Goal: Task Accomplishment & Management: Manage account settings

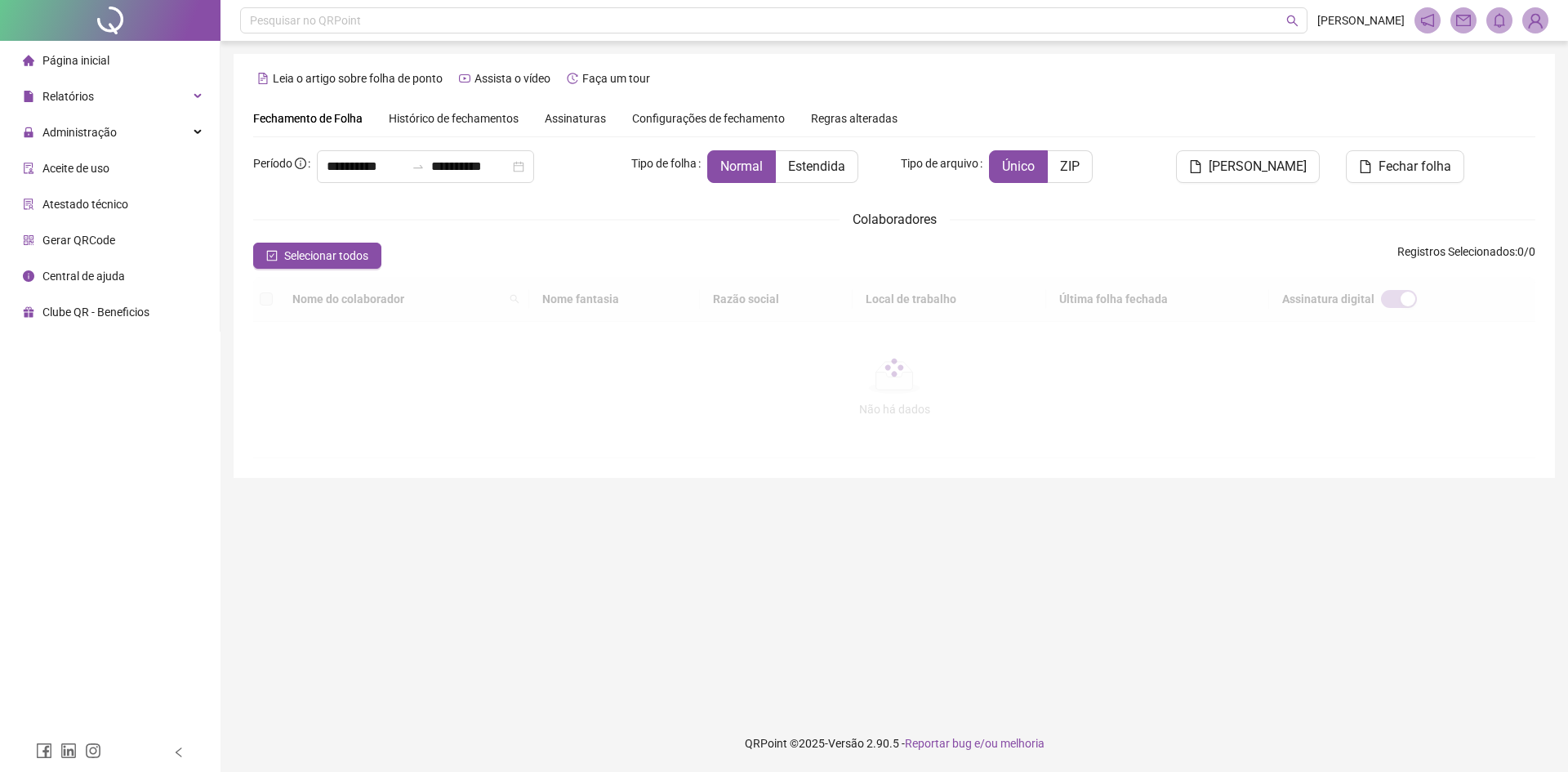
type input "**********"
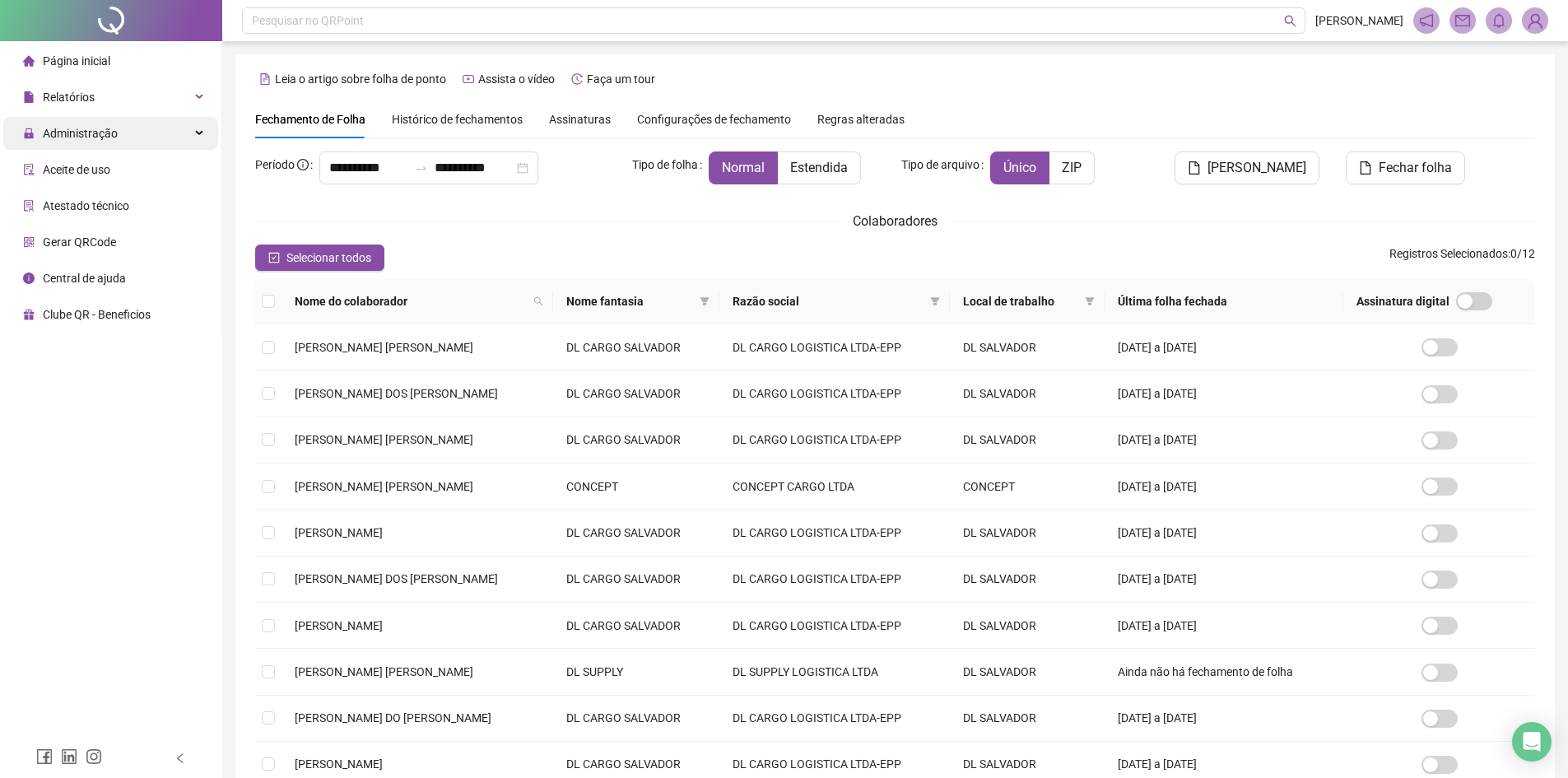
click at [90, 130] on span "Administração" at bounding box center [80, 133] width 75 height 13
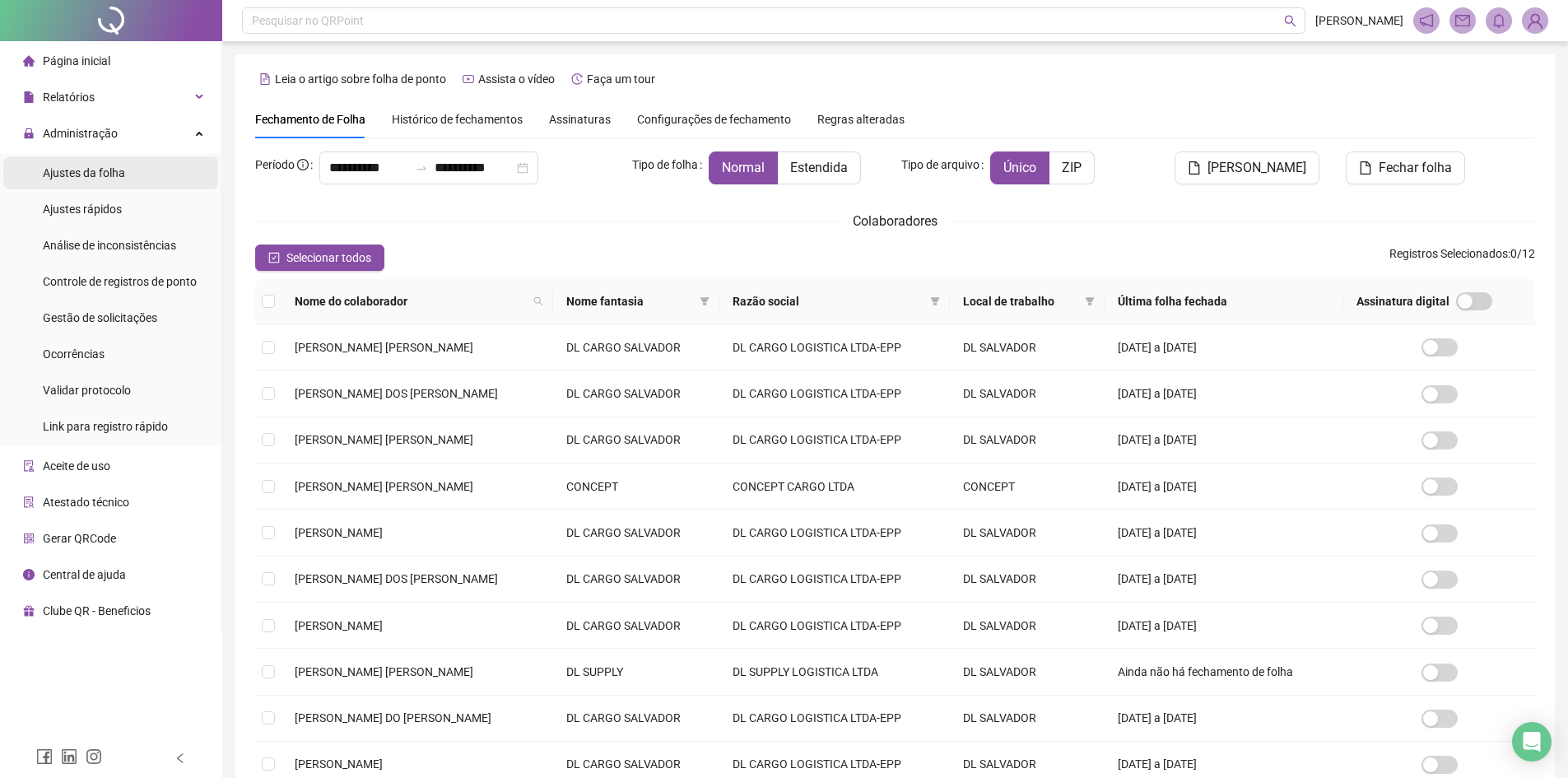
click at [93, 173] on span "Ajustes da folha" at bounding box center [84, 173] width 83 height 13
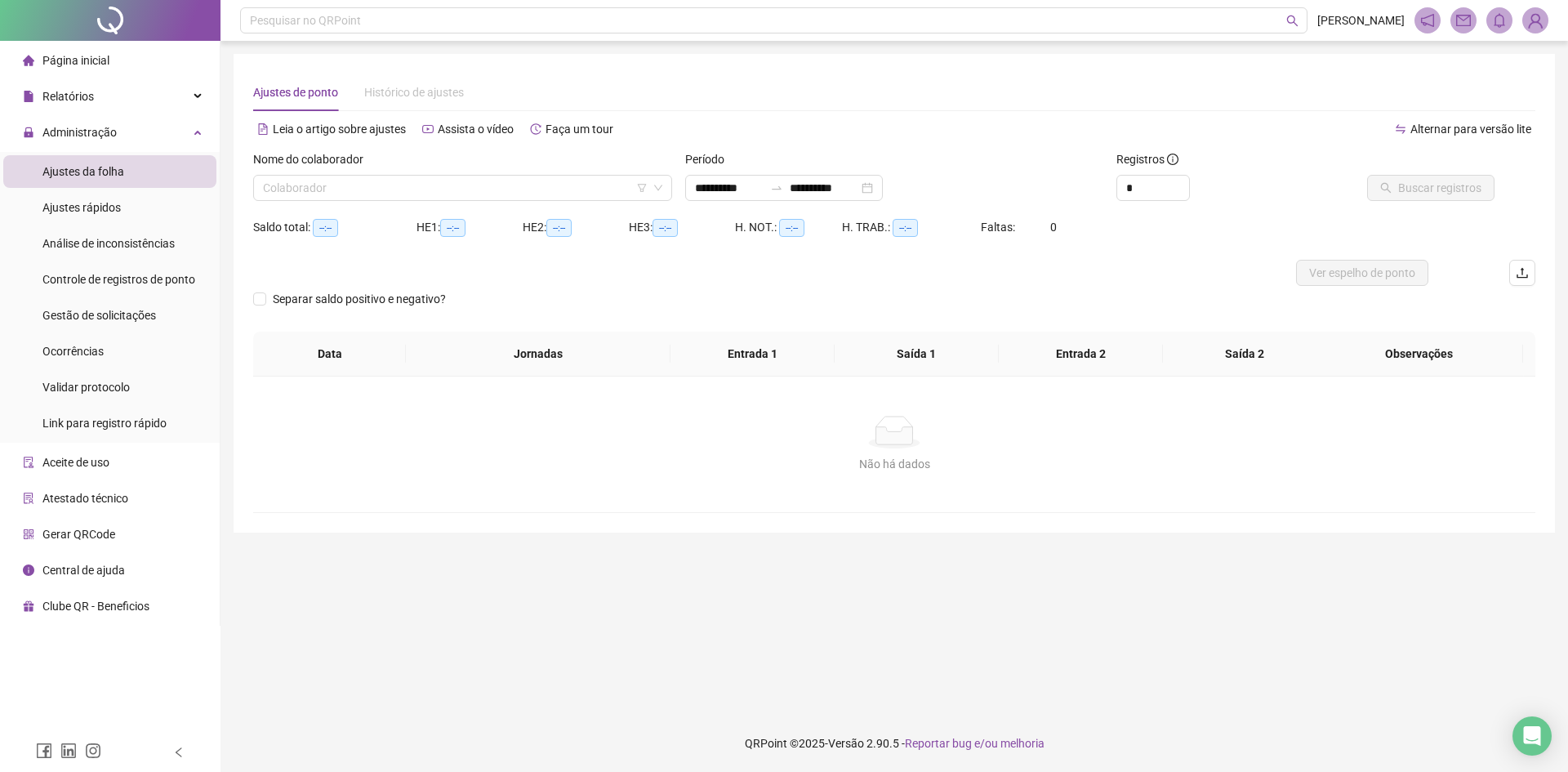
type input "**********"
click at [341, 194] on input "search" at bounding box center [455, 188] width 384 height 25
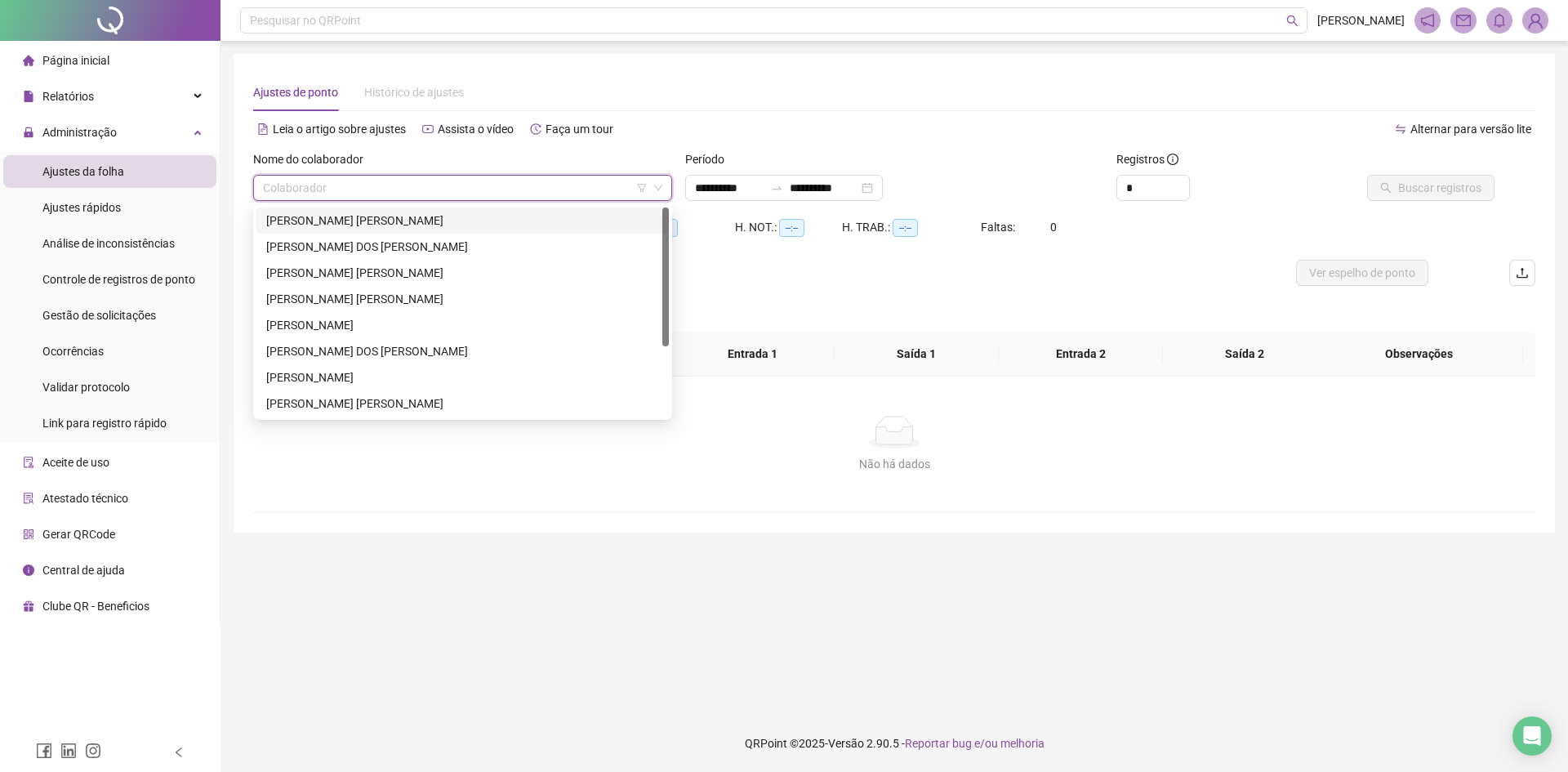
click at [352, 225] on div "[PERSON_NAME] [PERSON_NAME]" at bounding box center [462, 220] width 393 height 18
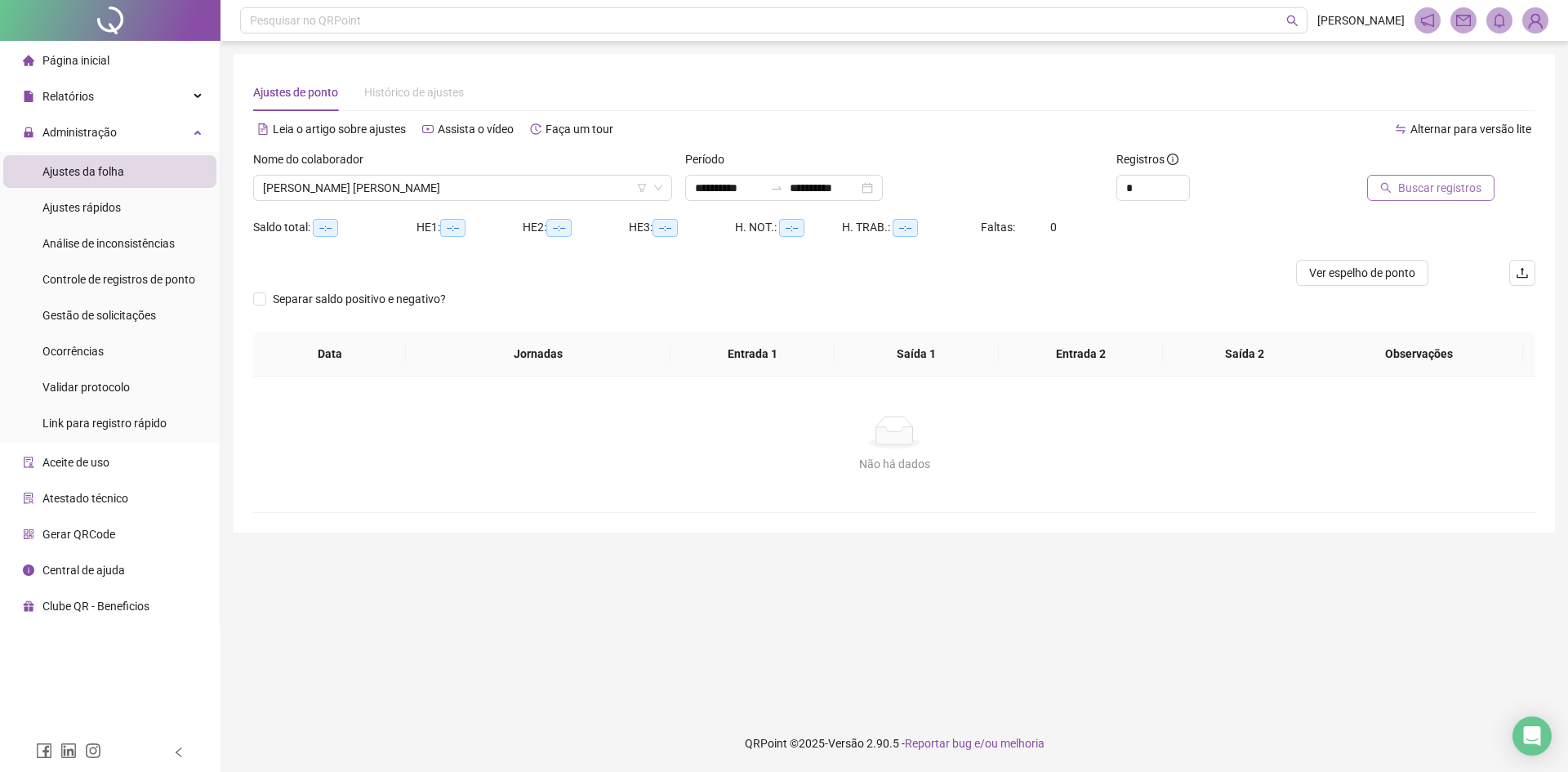
click at [1457, 184] on span "Buscar registros" at bounding box center [1440, 188] width 84 height 18
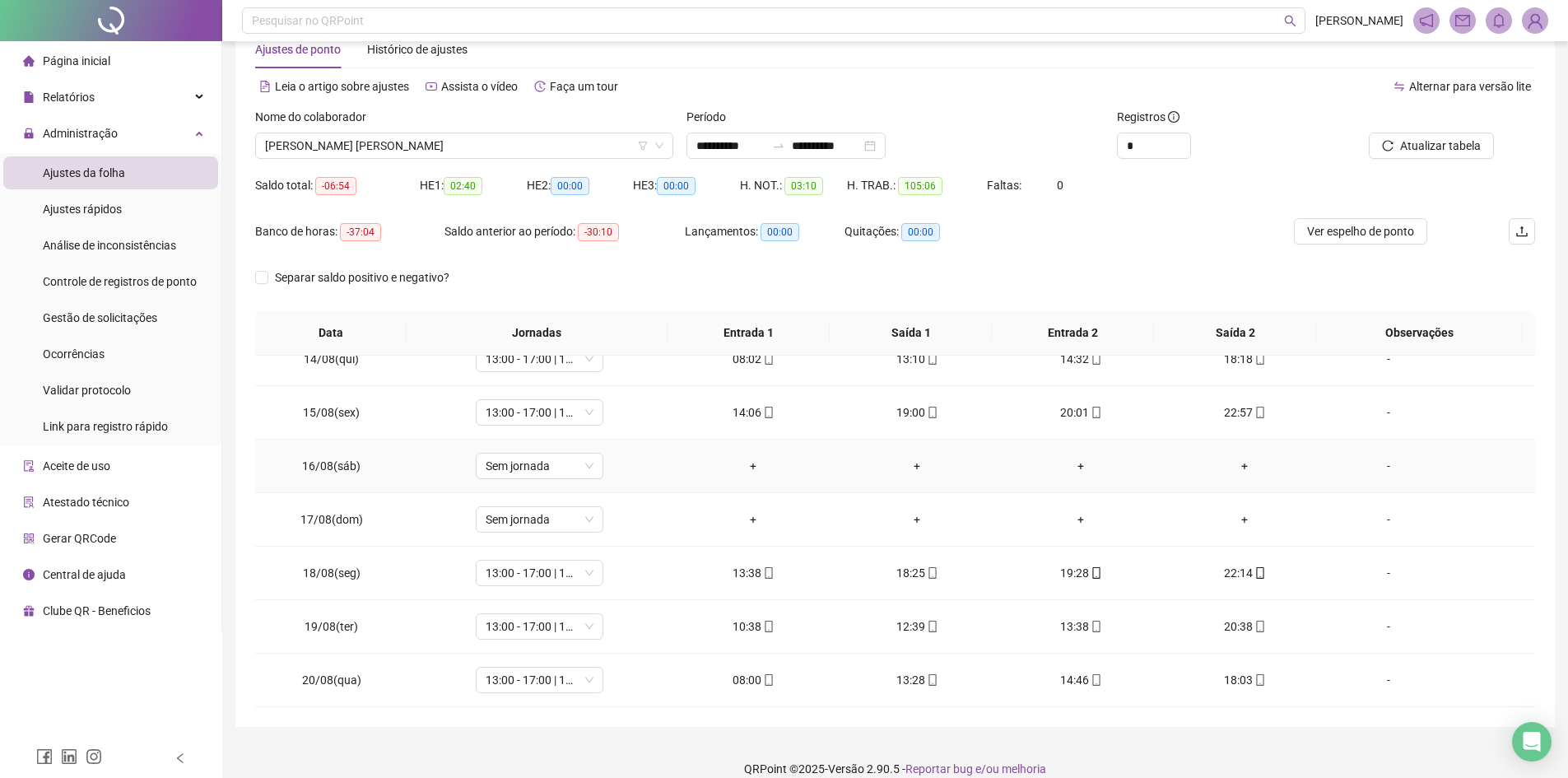
scroll to position [64, 0]
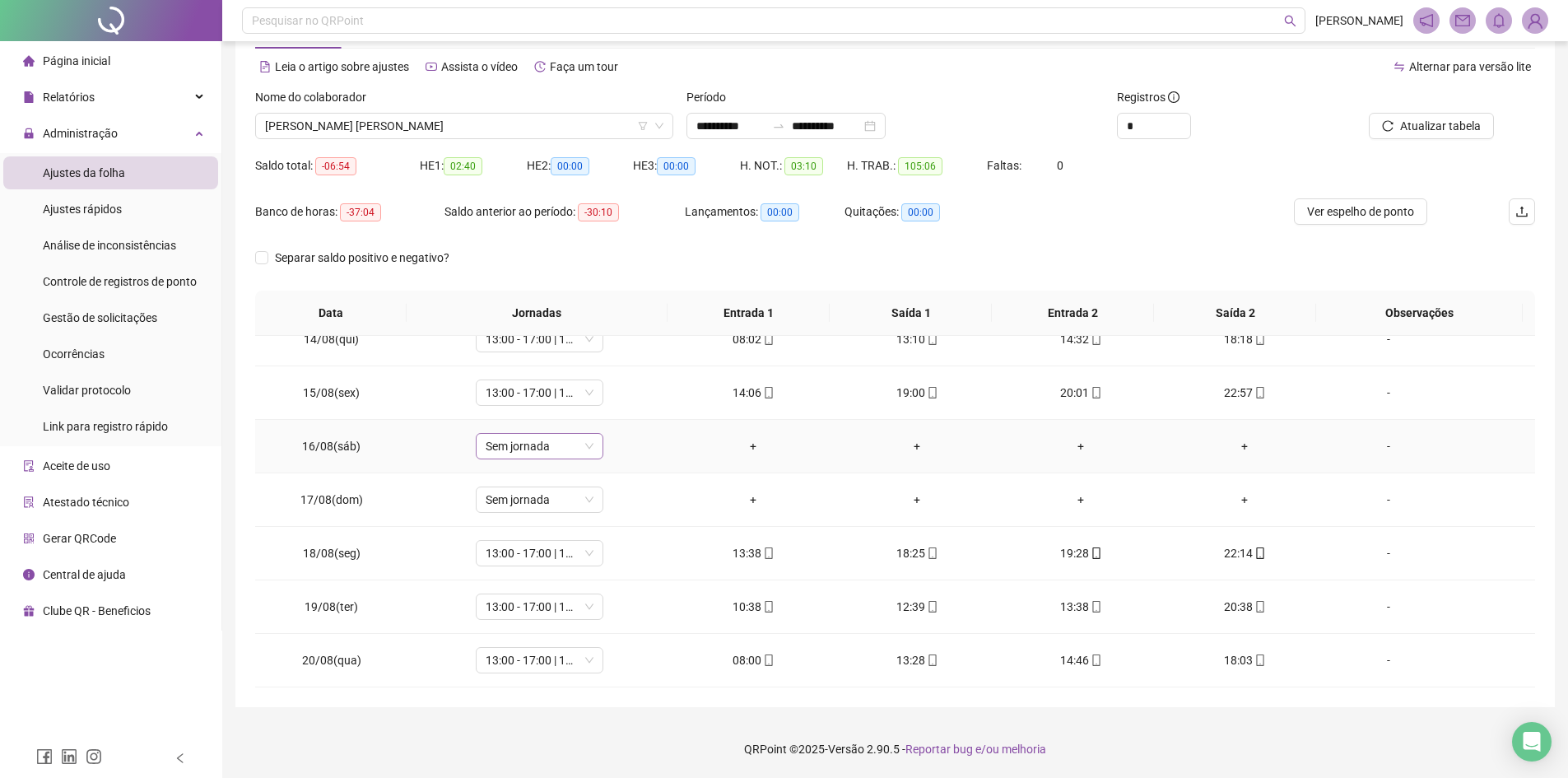
click at [559, 445] on span "Sem jornada" at bounding box center [539, 446] width 108 height 25
click at [539, 557] on div "Folga" at bounding box center [566, 556] width 139 height 18
click at [608, 405] on span "Sim" at bounding box center [614, 403] width 19 height 18
click at [586, 500] on span "Sem jornada" at bounding box center [539, 500] width 108 height 25
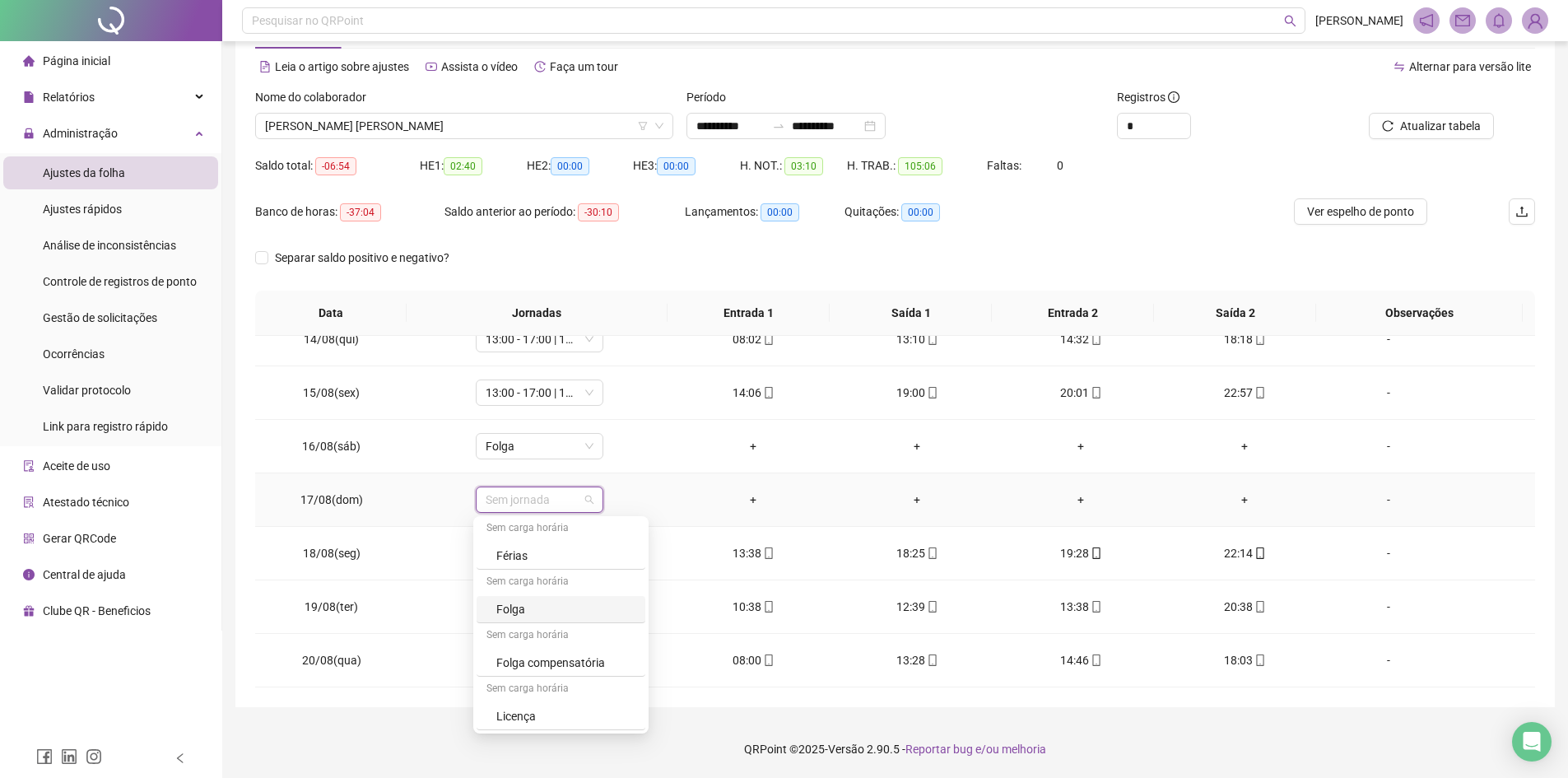
click at [572, 612] on div "Folga" at bounding box center [566, 609] width 139 height 18
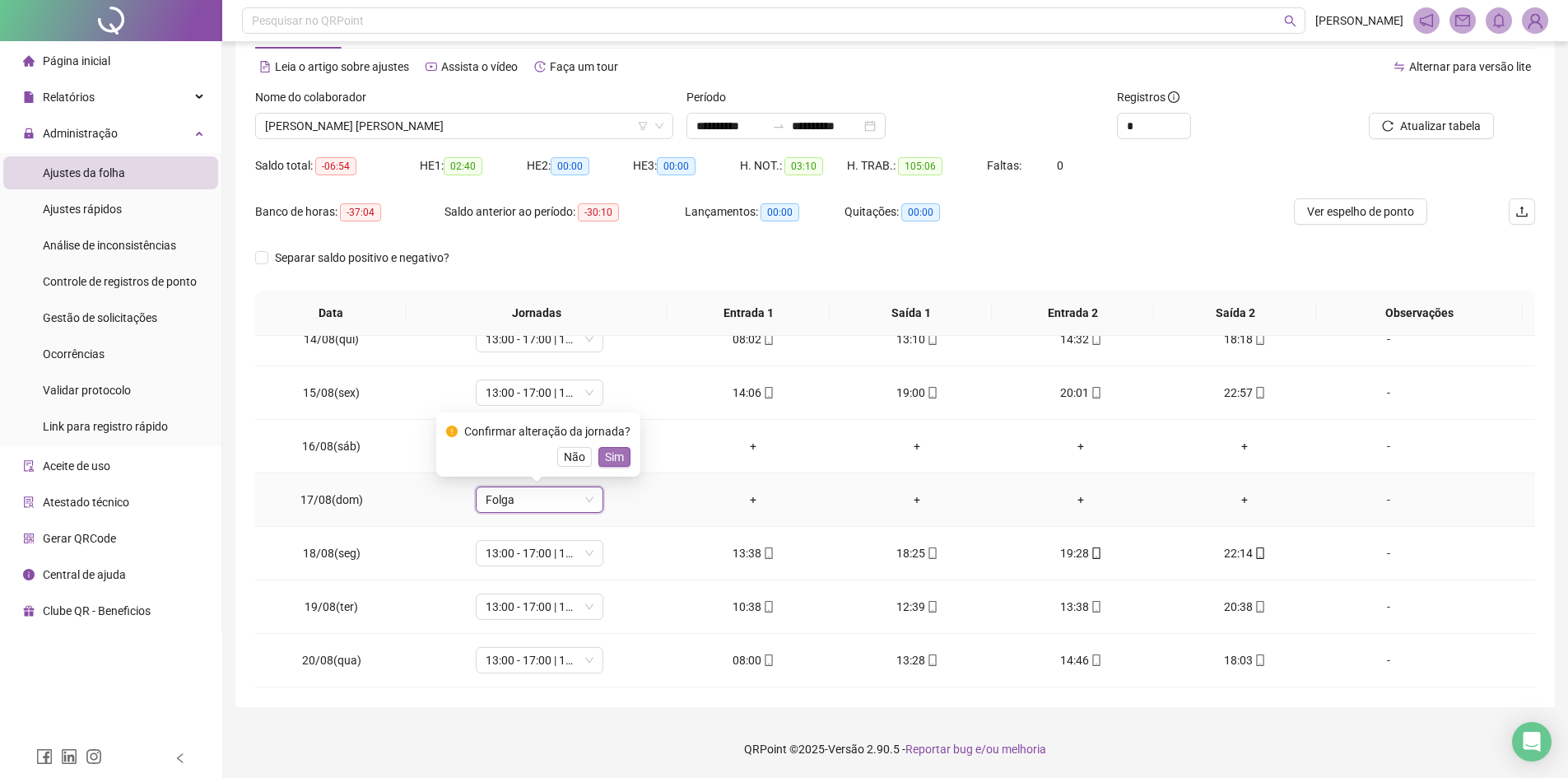
click at [618, 462] on span "Sim" at bounding box center [614, 457] width 19 height 18
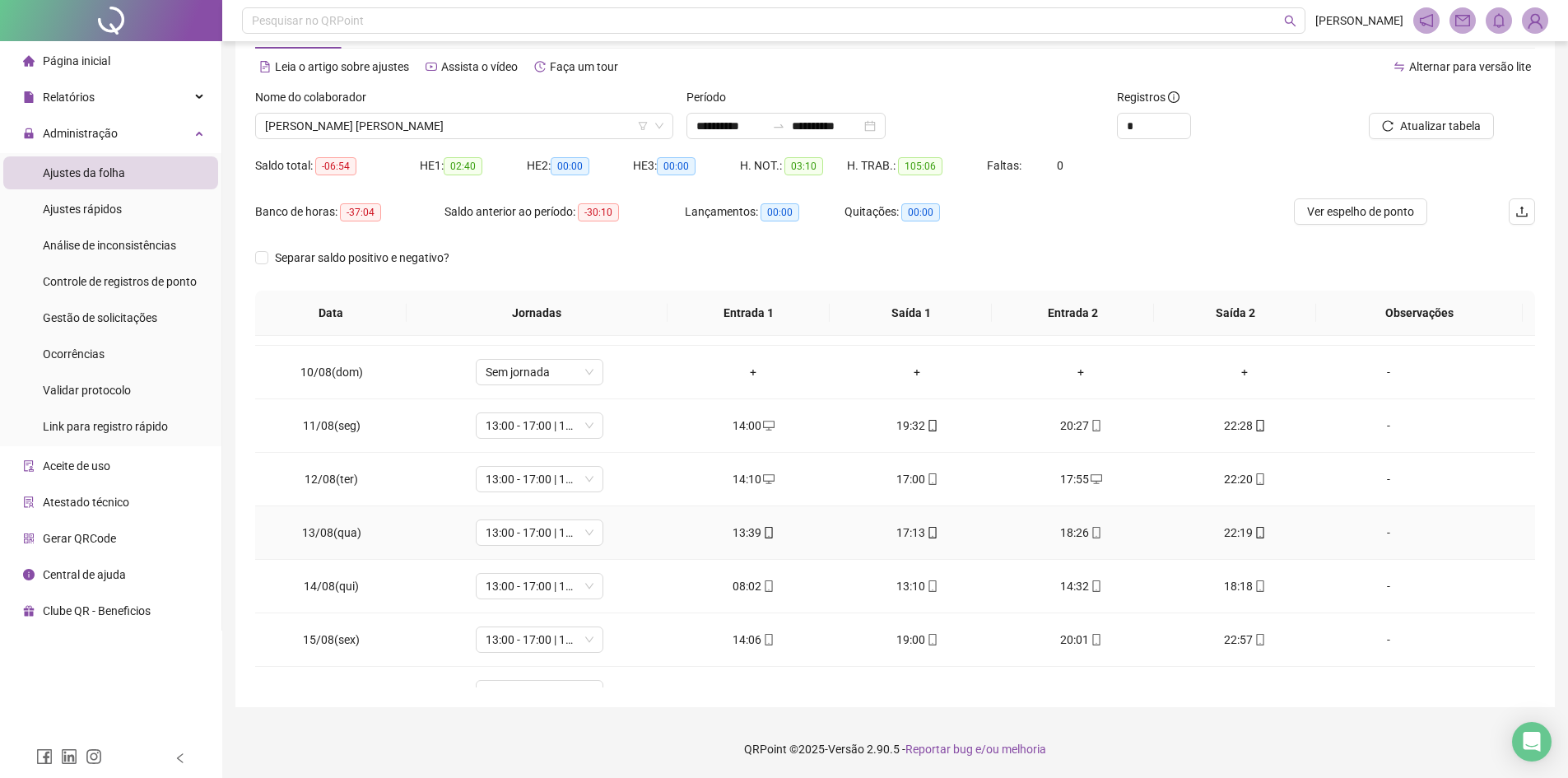
scroll to position [389, 0]
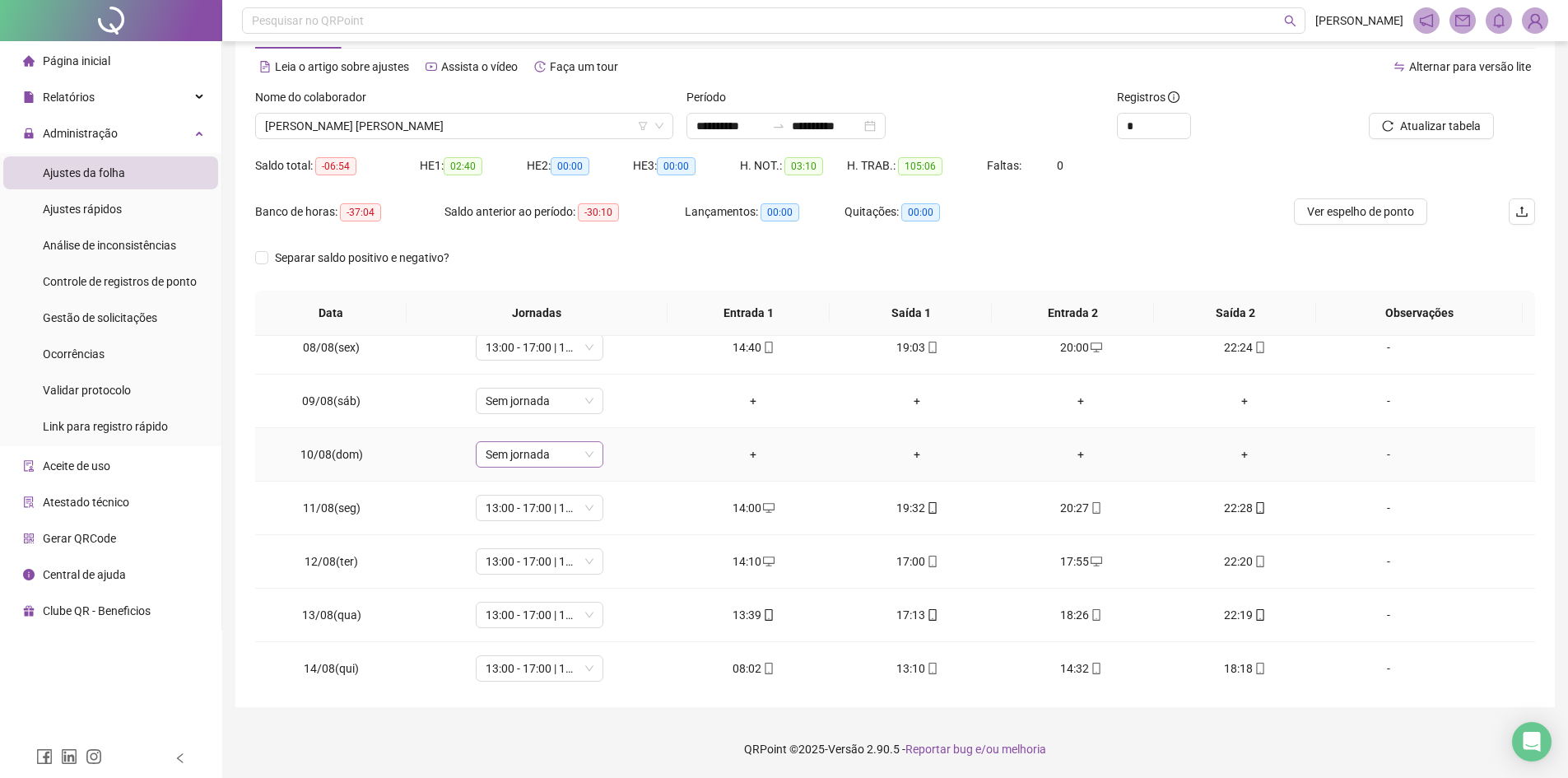
click at [587, 455] on span "Sem jornada" at bounding box center [539, 454] width 108 height 25
click at [541, 563] on div "Folga" at bounding box center [566, 564] width 139 height 18
click at [620, 412] on button "Sim" at bounding box center [614, 411] width 32 height 20
click at [544, 401] on span "Sem jornada" at bounding box center [539, 401] width 108 height 25
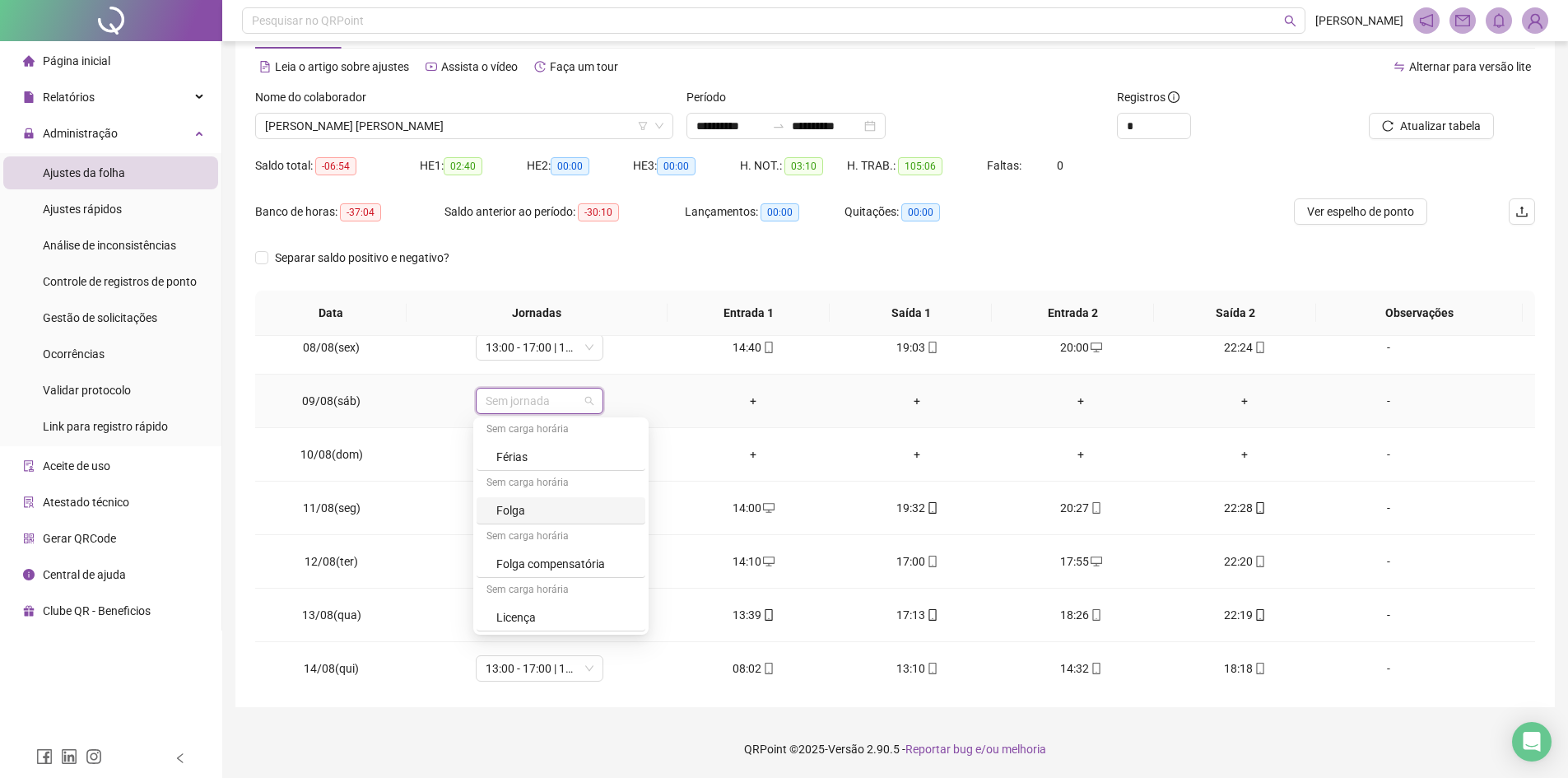
click at [568, 516] on div "Folga" at bounding box center [566, 510] width 139 height 18
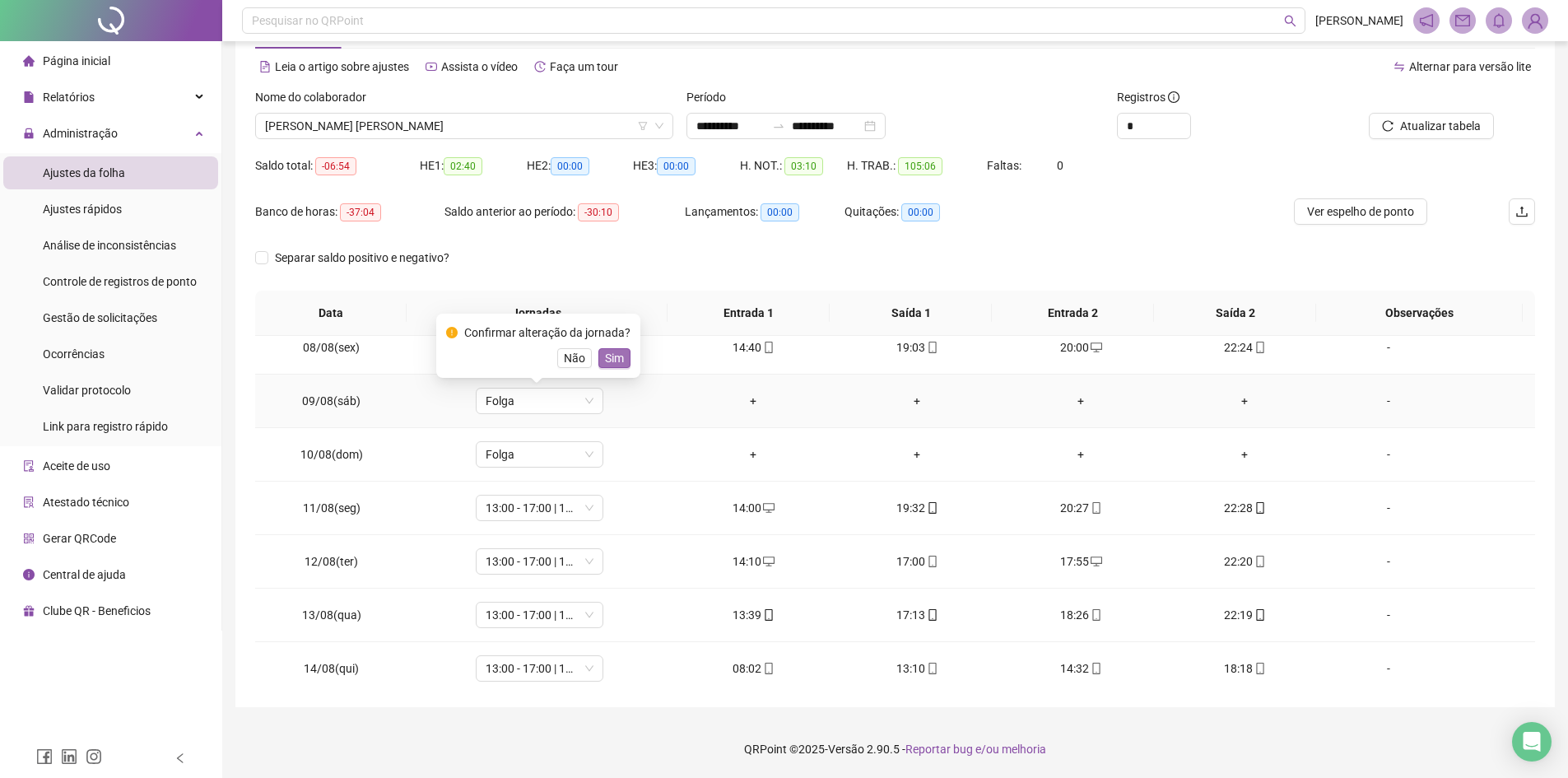
click at [606, 359] on span "Sim" at bounding box center [614, 358] width 19 height 18
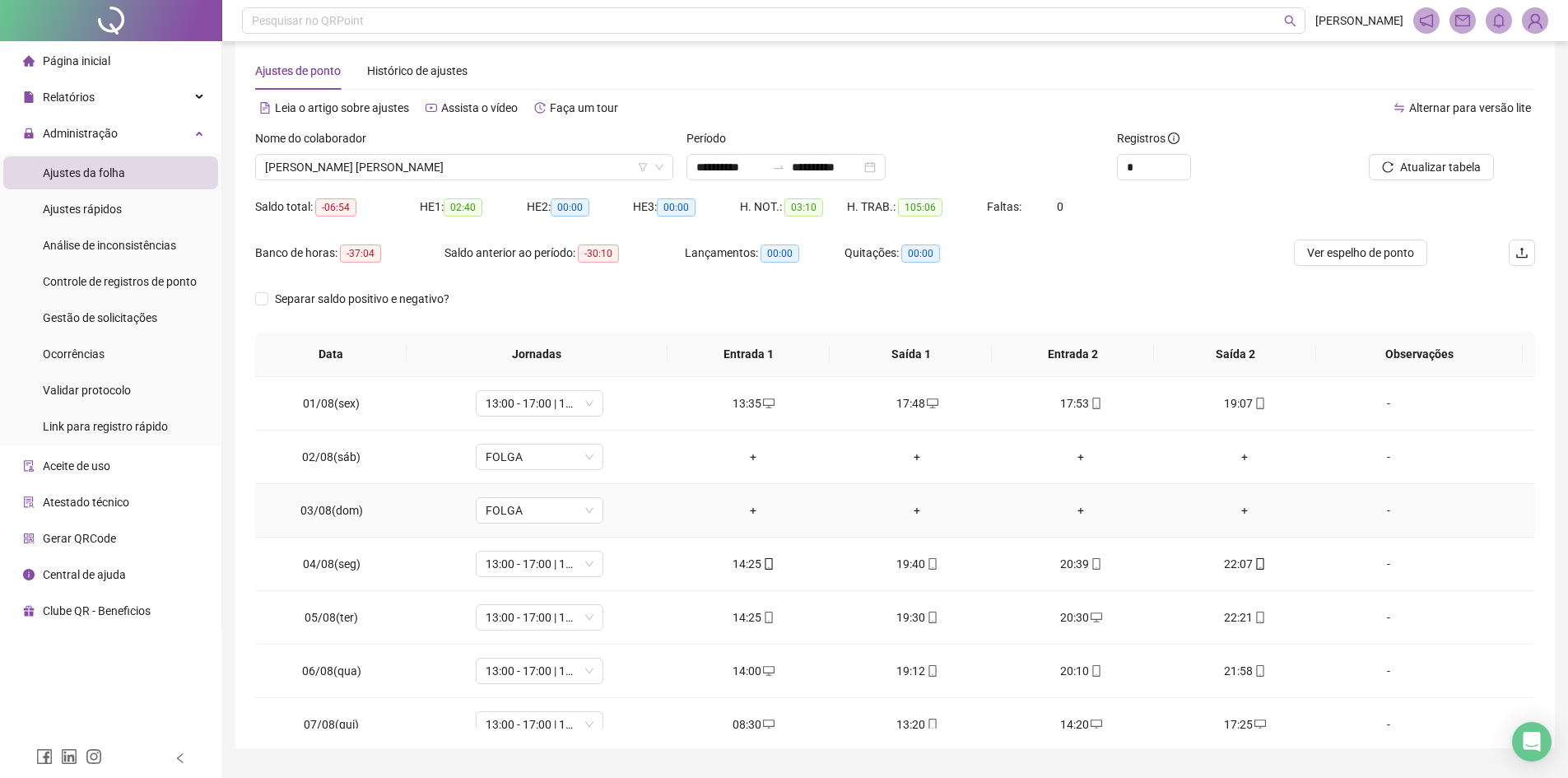
scroll to position [0, 0]
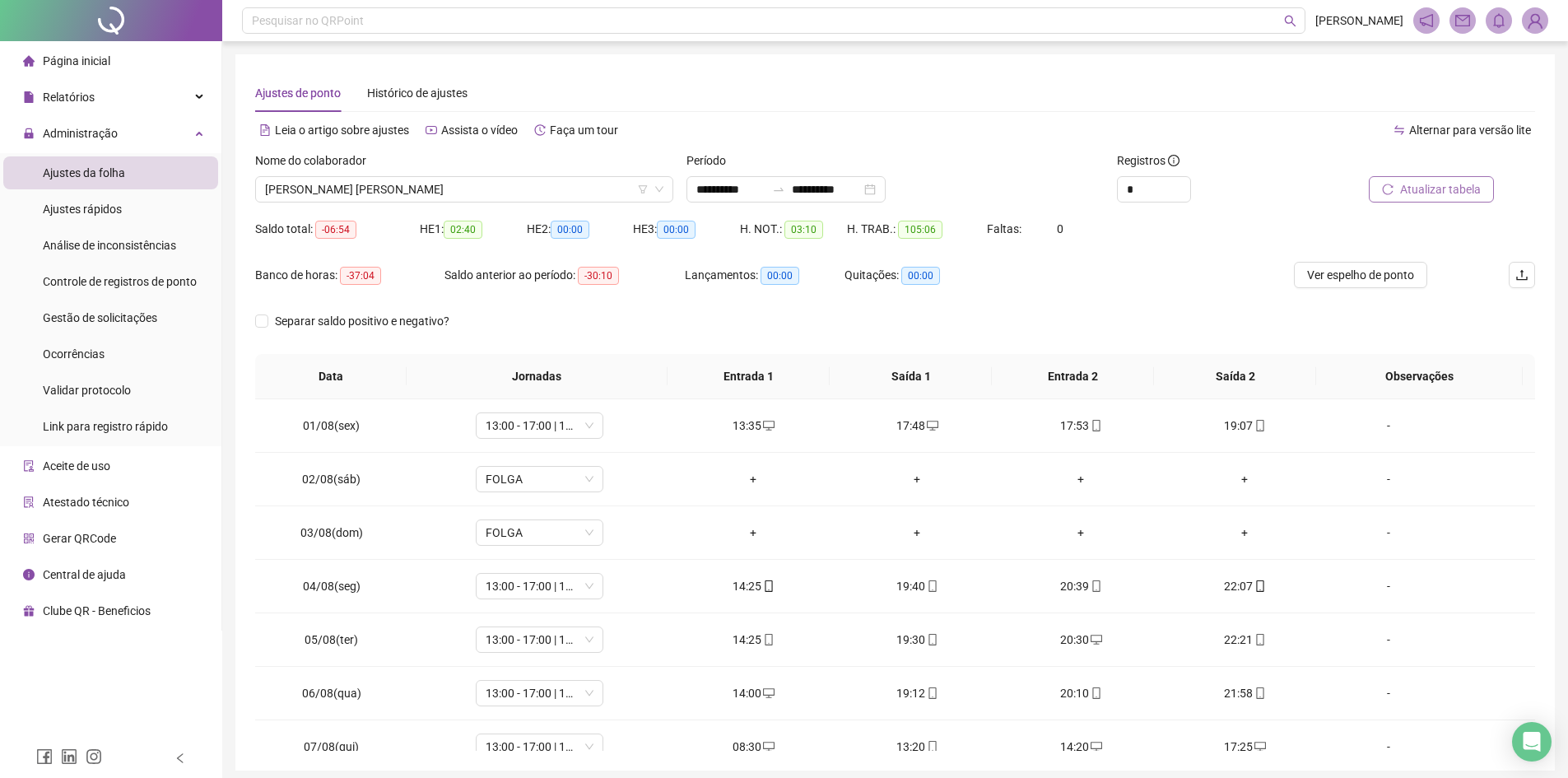
click at [1431, 195] on span "Atualizar tabela" at bounding box center [1441, 189] width 81 height 18
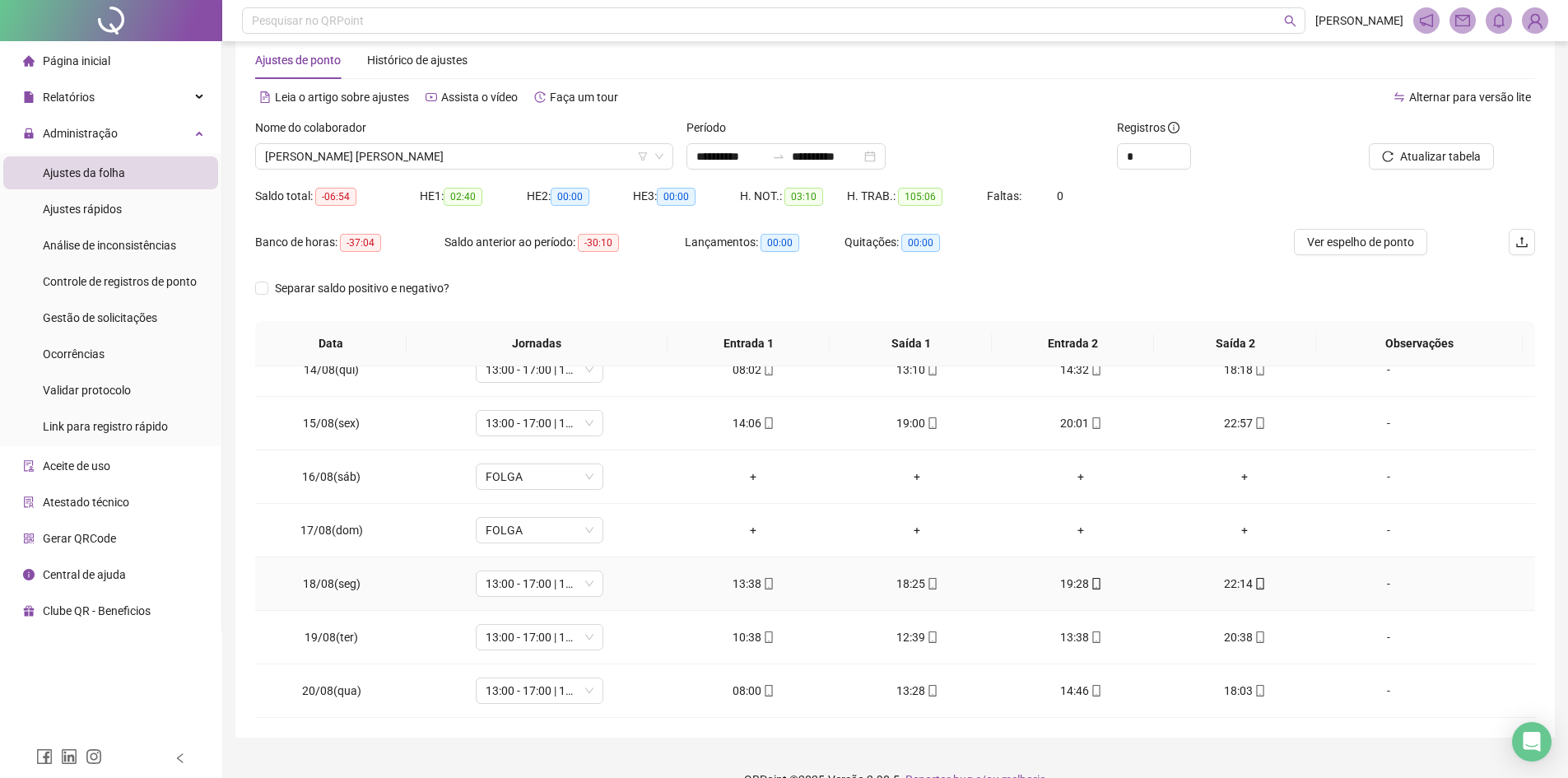
scroll to position [64, 0]
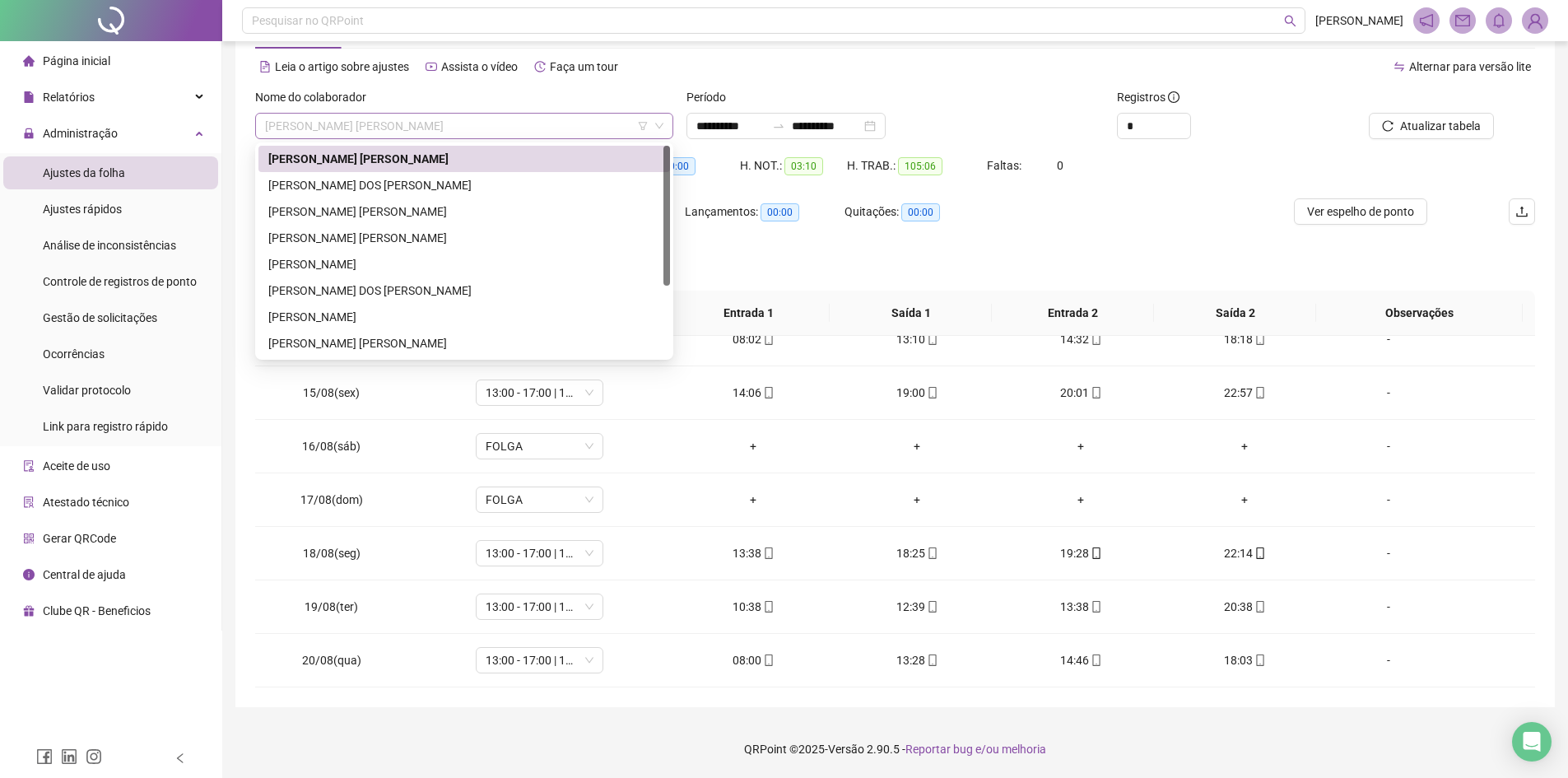
click at [434, 116] on span "[PERSON_NAME] [PERSON_NAME]" at bounding box center [464, 126] width 398 height 25
click at [397, 178] on div "[PERSON_NAME] DOS [PERSON_NAME]" at bounding box center [464, 185] width 392 height 18
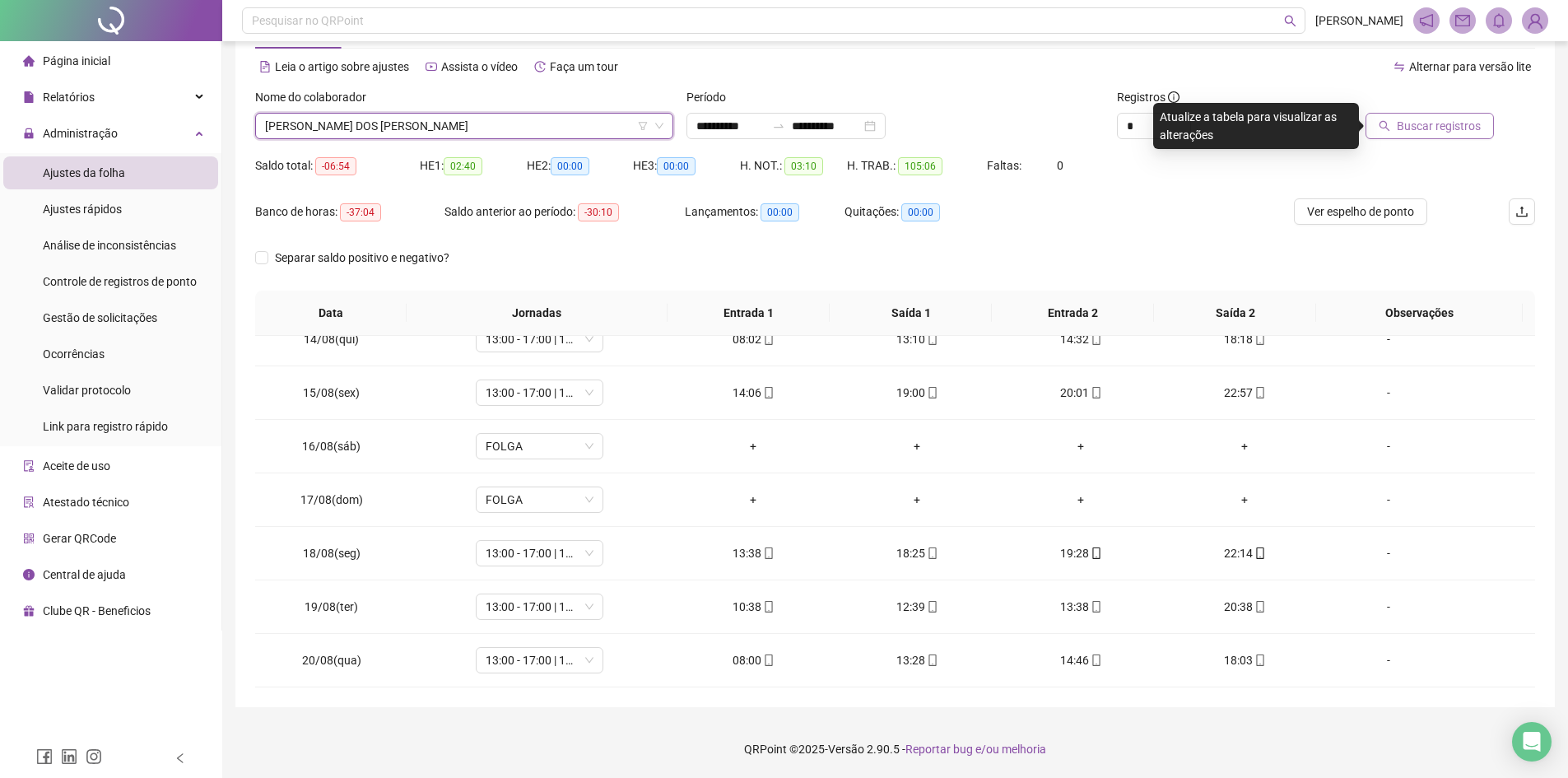
click at [1448, 128] on span "Buscar registros" at bounding box center [1439, 126] width 84 height 18
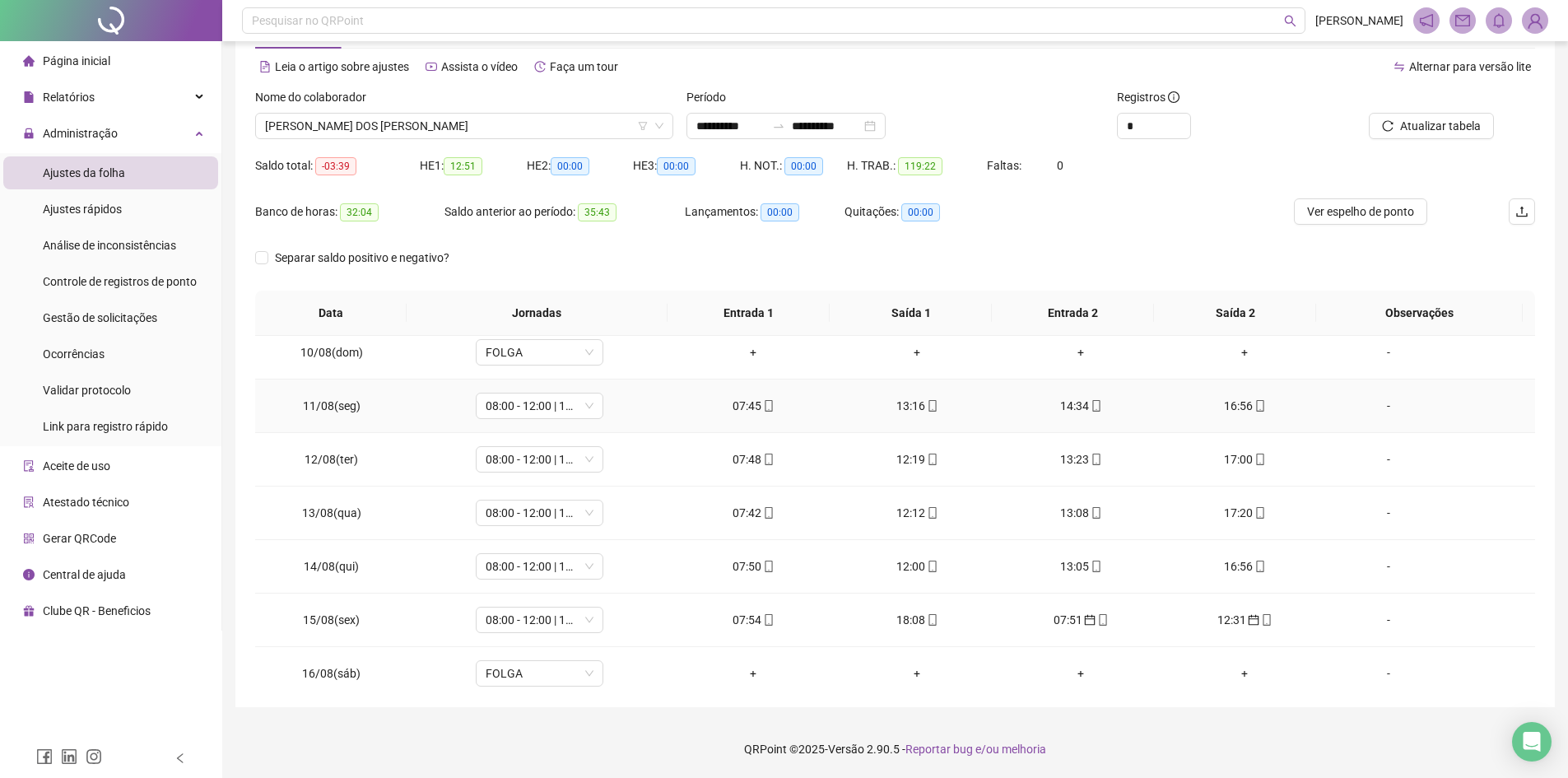
scroll to position [494, 0]
